Goal: Task Accomplishment & Management: Manage account settings

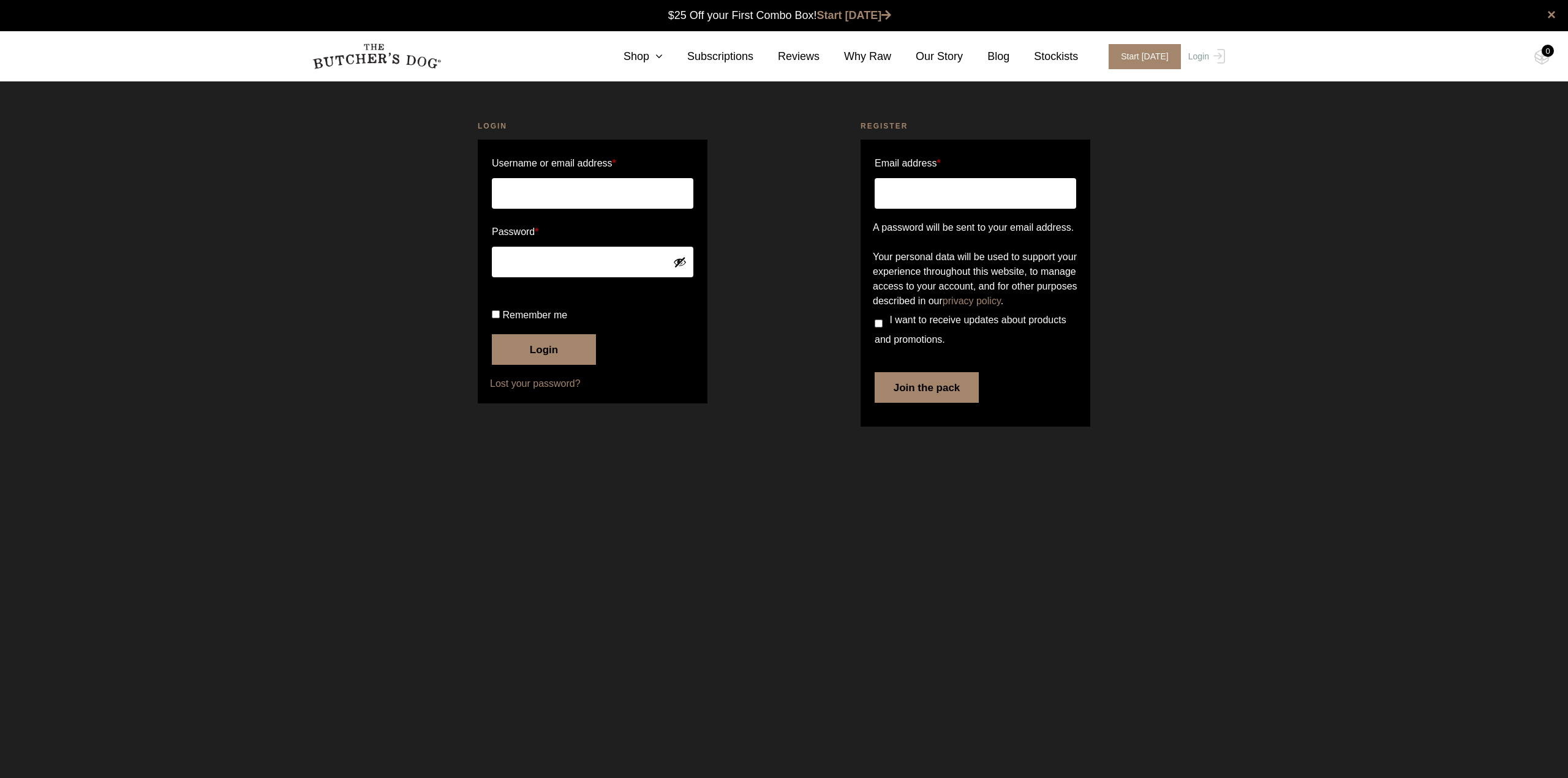
click at [541, 201] on input "Username or email address *" at bounding box center [592, 193] width 202 height 30
type input "[EMAIL_ADDRESS][DOMAIN_NAME]"
click at [490, 355] on p "Remember me Login" at bounding box center [593, 335] width 205 height 63
click at [493, 318] on input "Remember me" at bounding box center [495, 314] width 8 height 8
checkbox input "true"
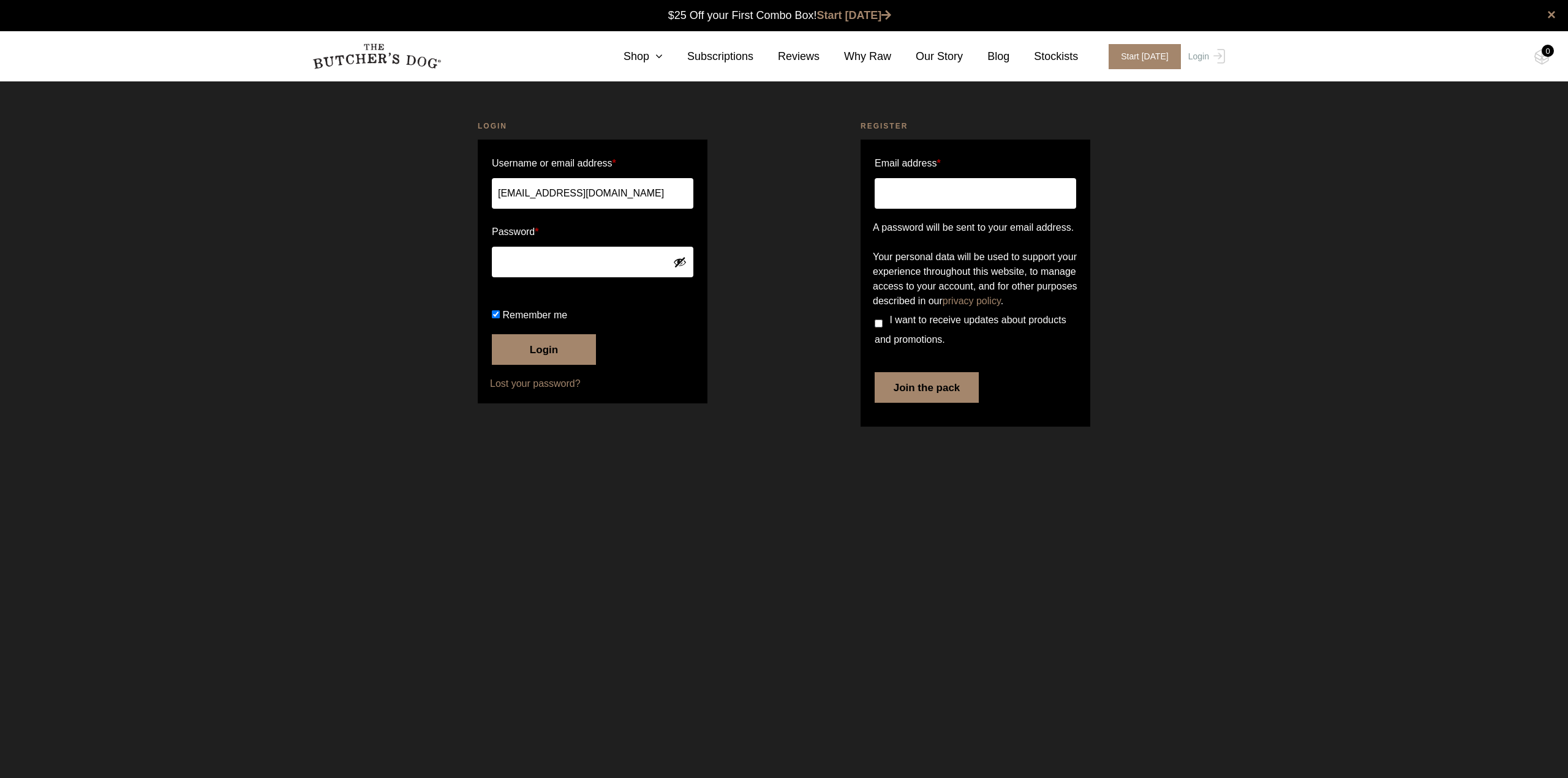
click at [532, 365] on button "Login" at bounding box center [543, 349] width 104 height 30
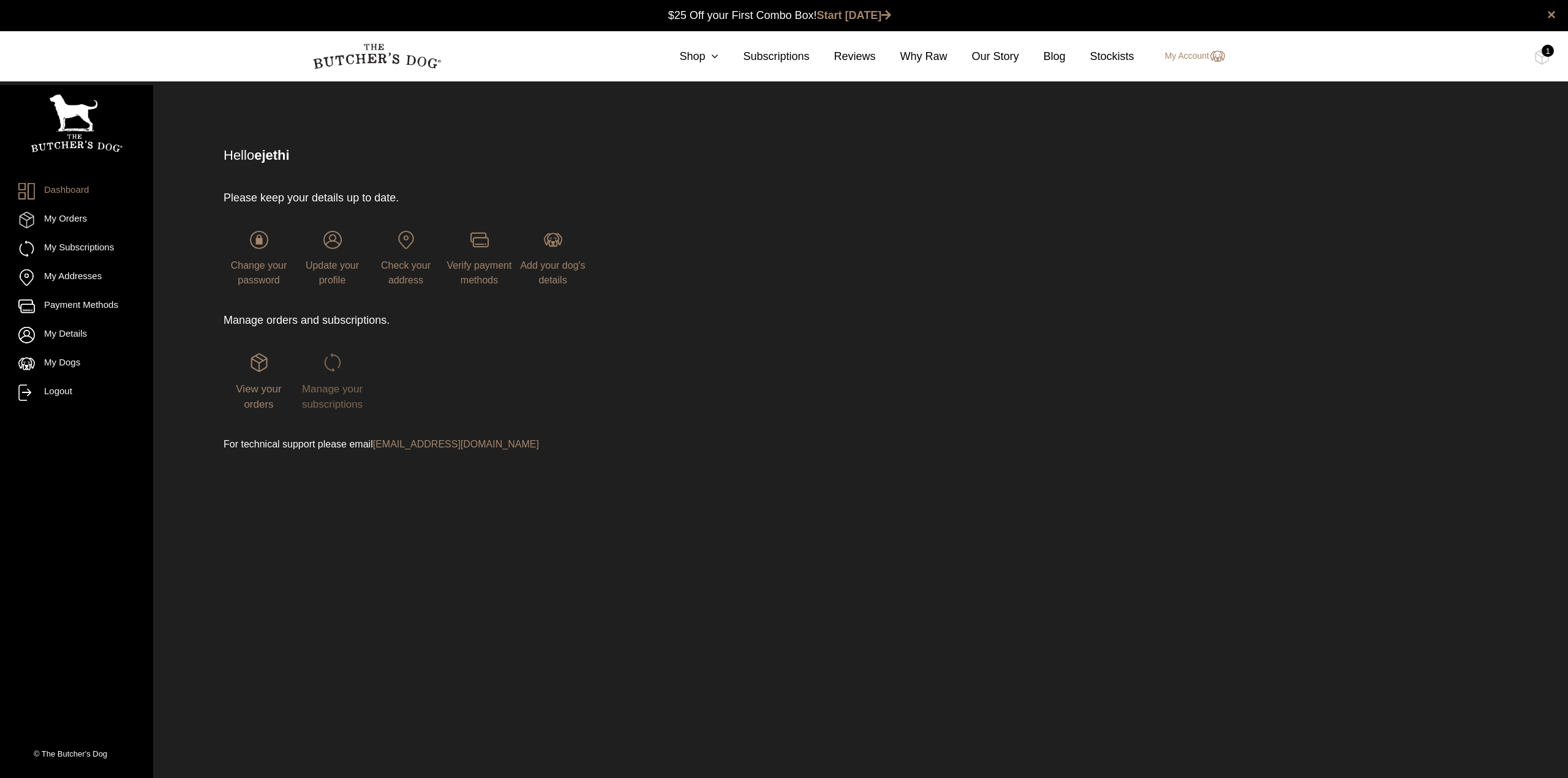
click at [343, 400] on span "Manage your subscriptions" at bounding box center [332, 397] width 61 height 27
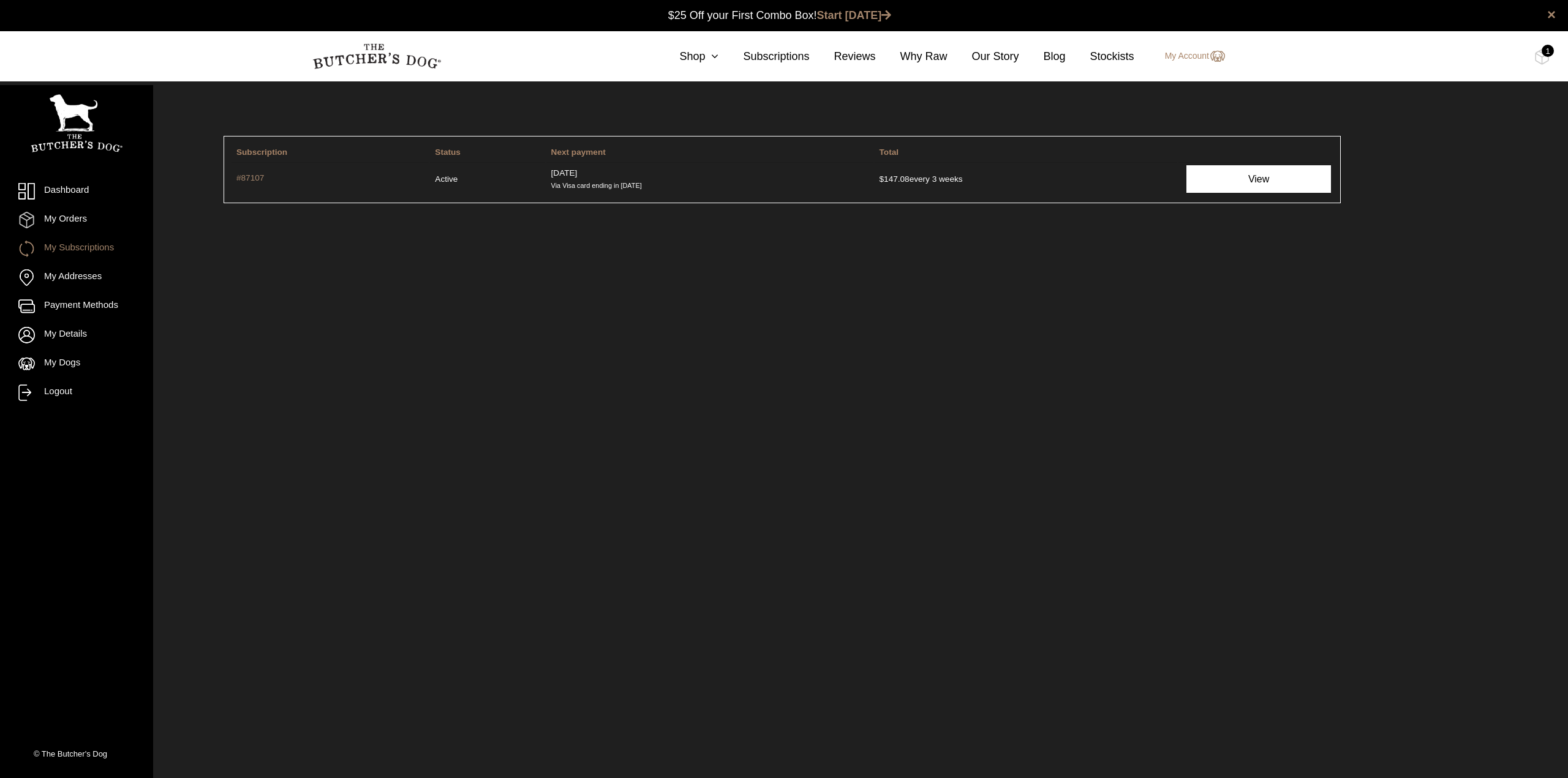
click at [1233, 190] on link "View" at bounding box center [1258, 179] width 145 height 27
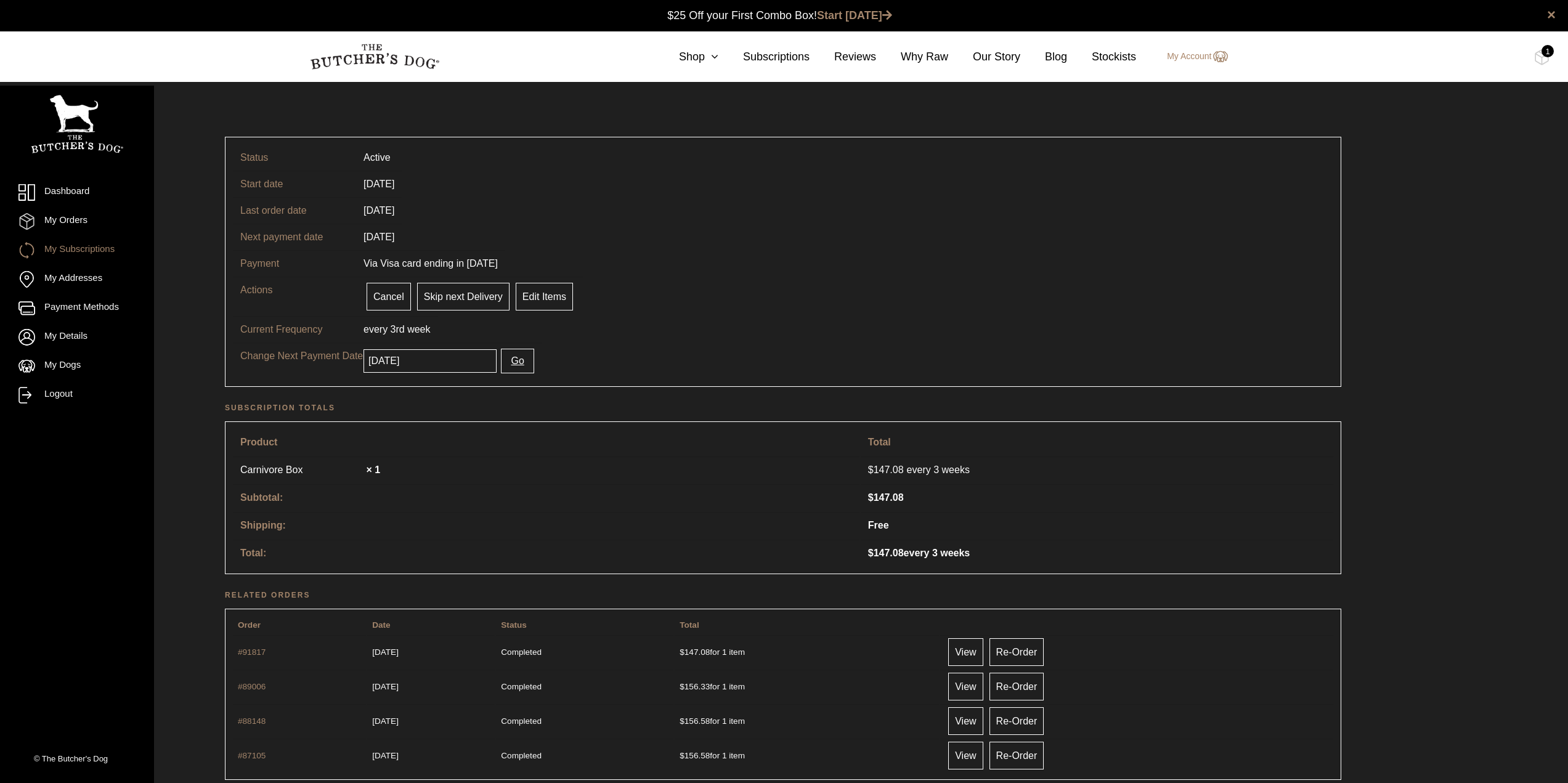
click at [444, 364] on input "[DATE]" at bounding box center [431, 361] width 133 height 24
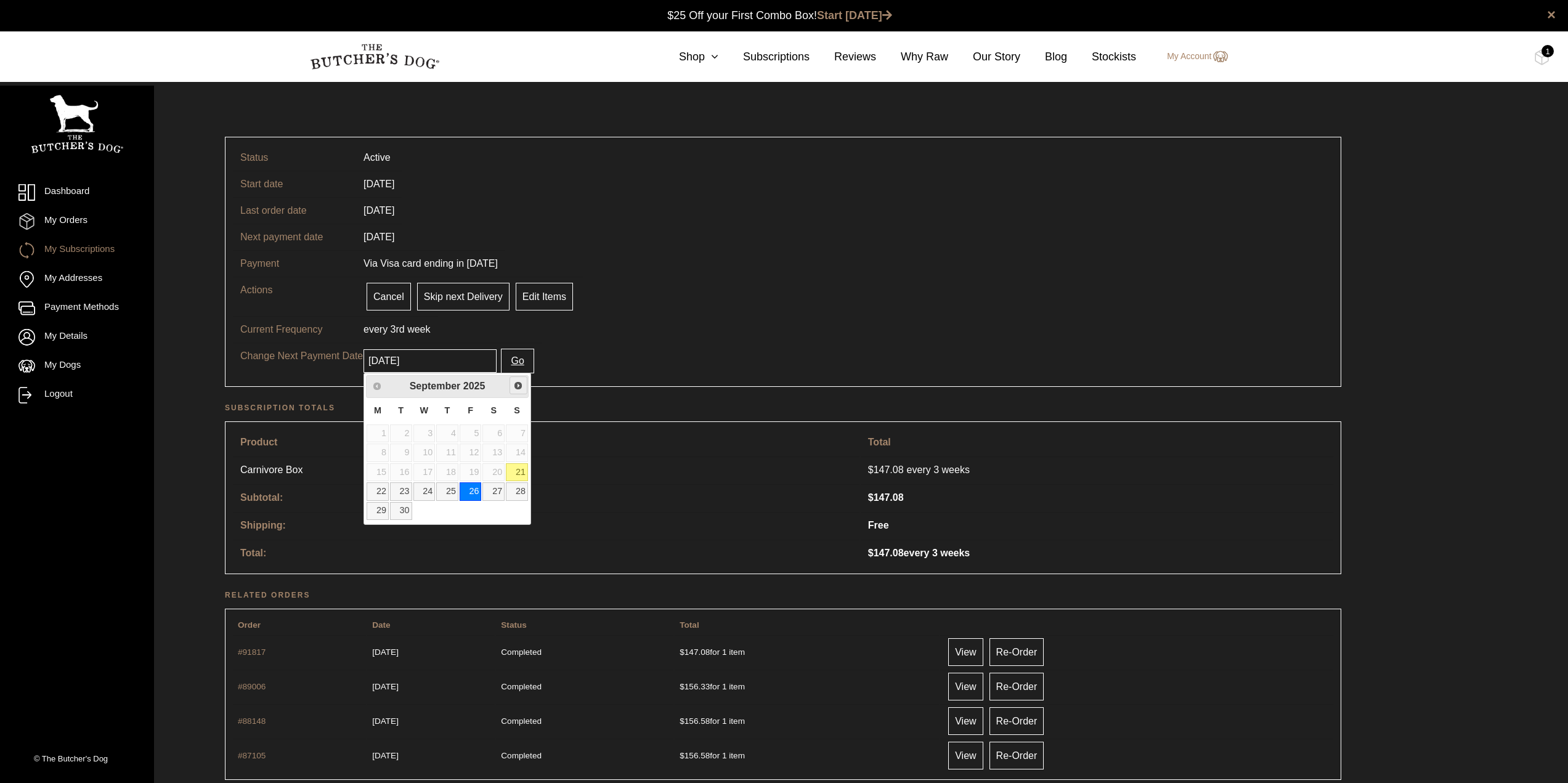
click at [515, 385] on span "Next" at bounding box center [518, 386] width 10 height 10
click at [380, 472] on link "13" at bounding box center [377, 472] width 22 height 18
type input "[DATE]"
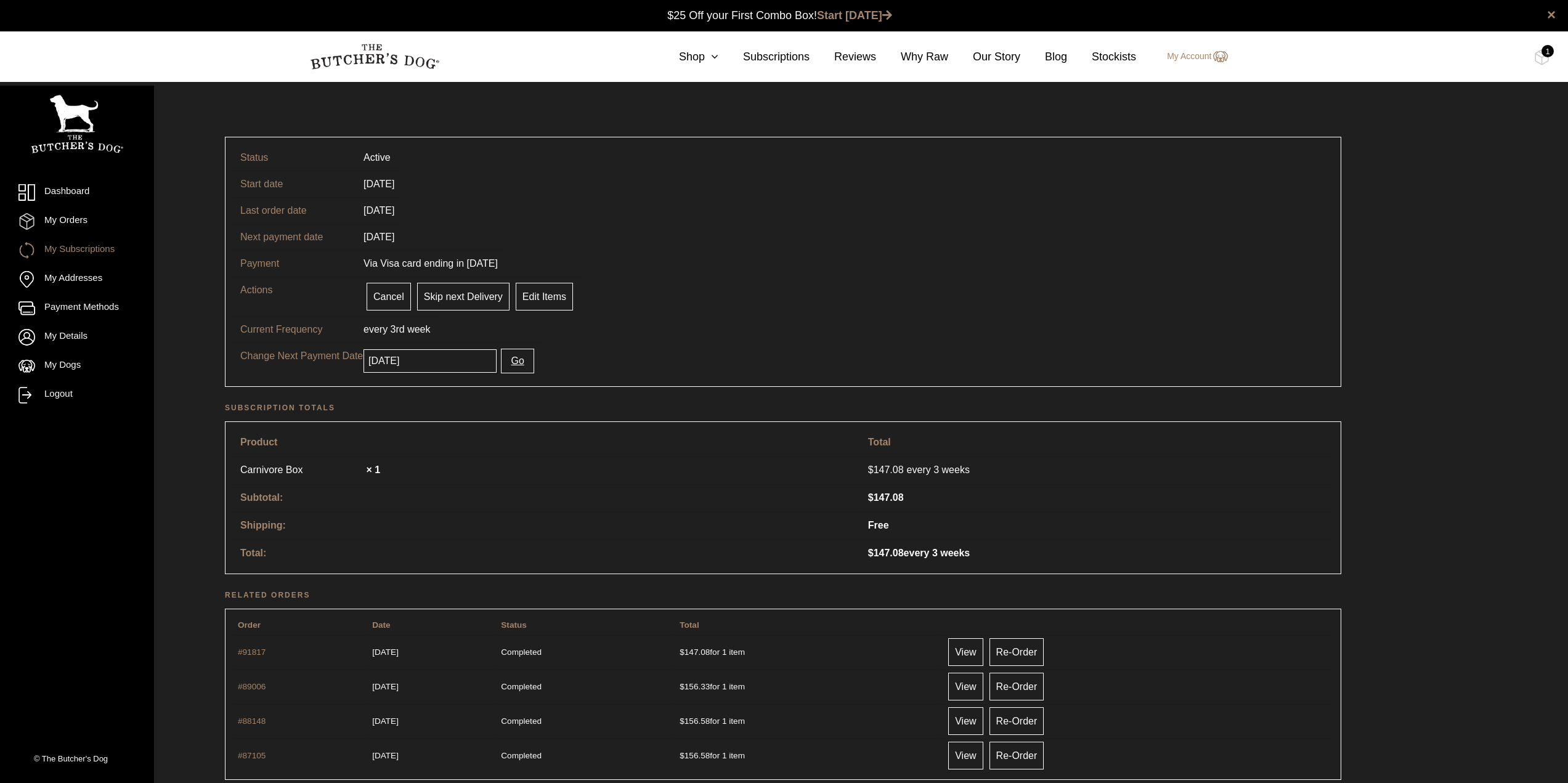
click at [505, 367] on button "Go" at bounding box center [517, 361] width 32 height 25
